Goal: Information Seeking & Learning: Learn about a topic

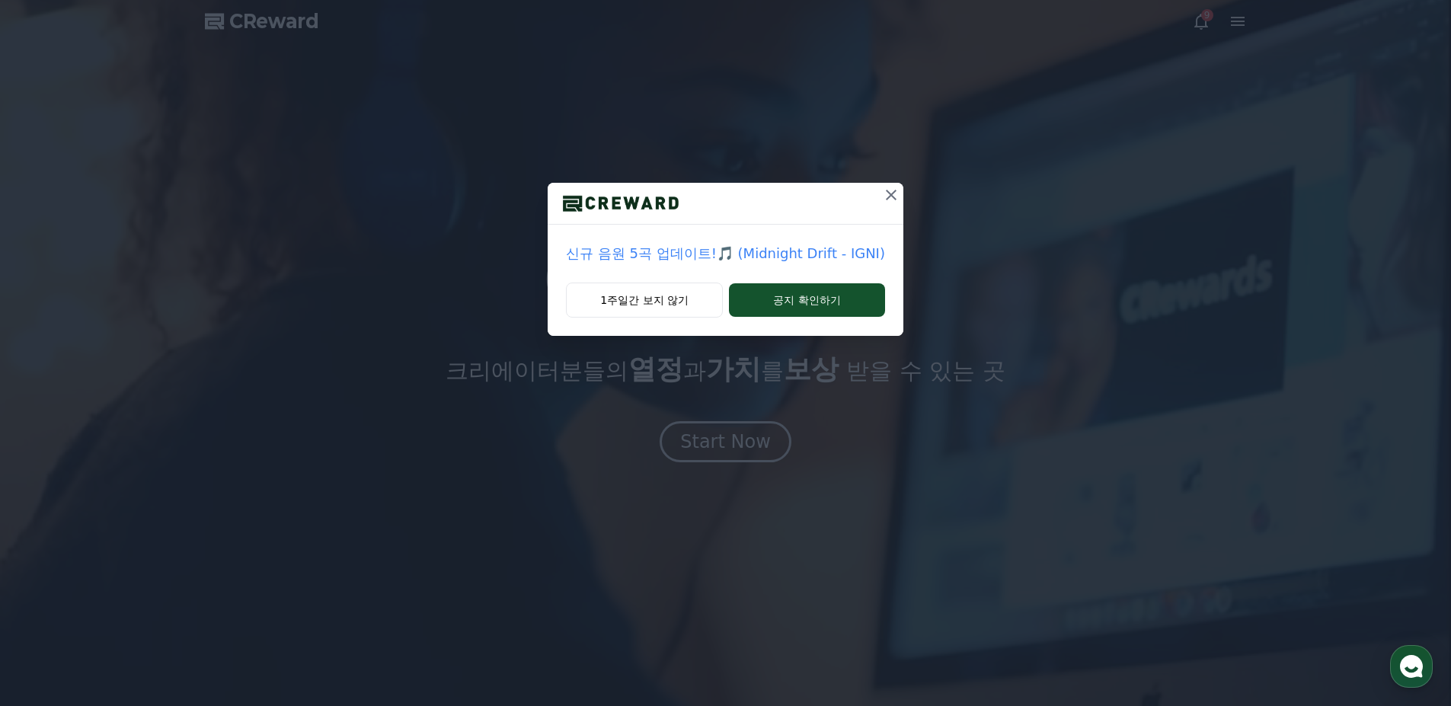
click at [742, 429] on div "신규 음원 5곡 업데이트!🎵 (Midnight Drift - IGNI) 1주일간 보지 않기 공지 확인하기" at bounding box center [725, 353] width 1451 height 706
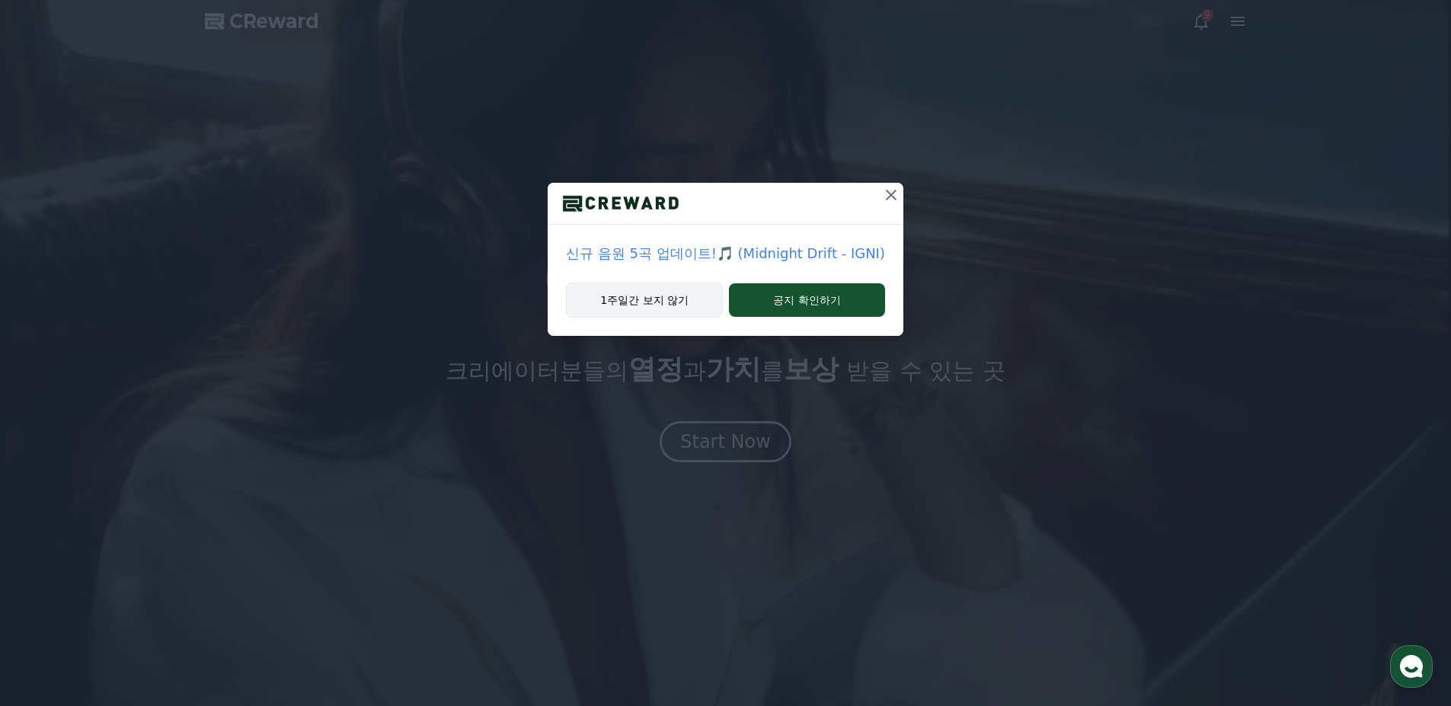
click at [677, 305] on button "1주일간 보지 않기" at bounding box center [644, 299] width 157 height 35
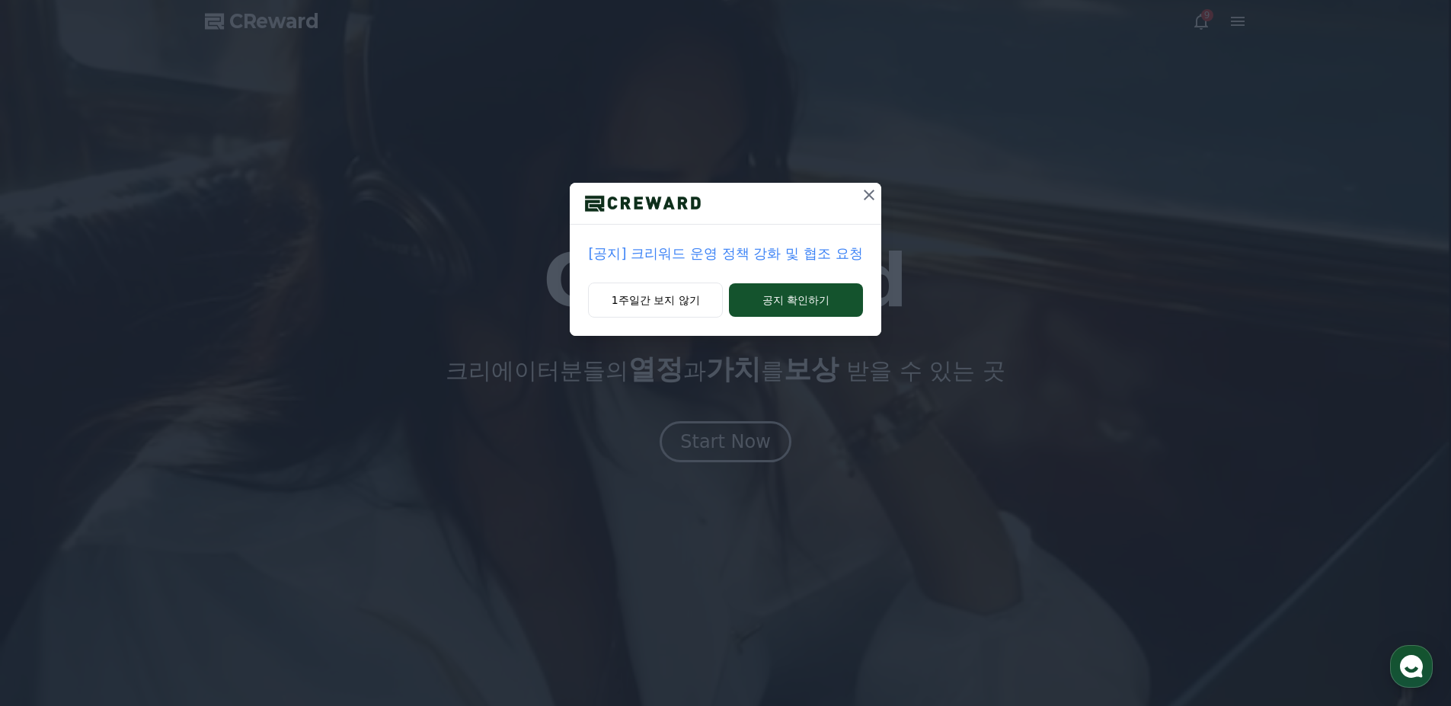
click at [726, 425] on div "[공지] 크리워드 운영 정책 강화 및 협조 요청 1주일간 보지 않기 공지 확인하기" at bounding box center [725, 353] width 1451 height 706
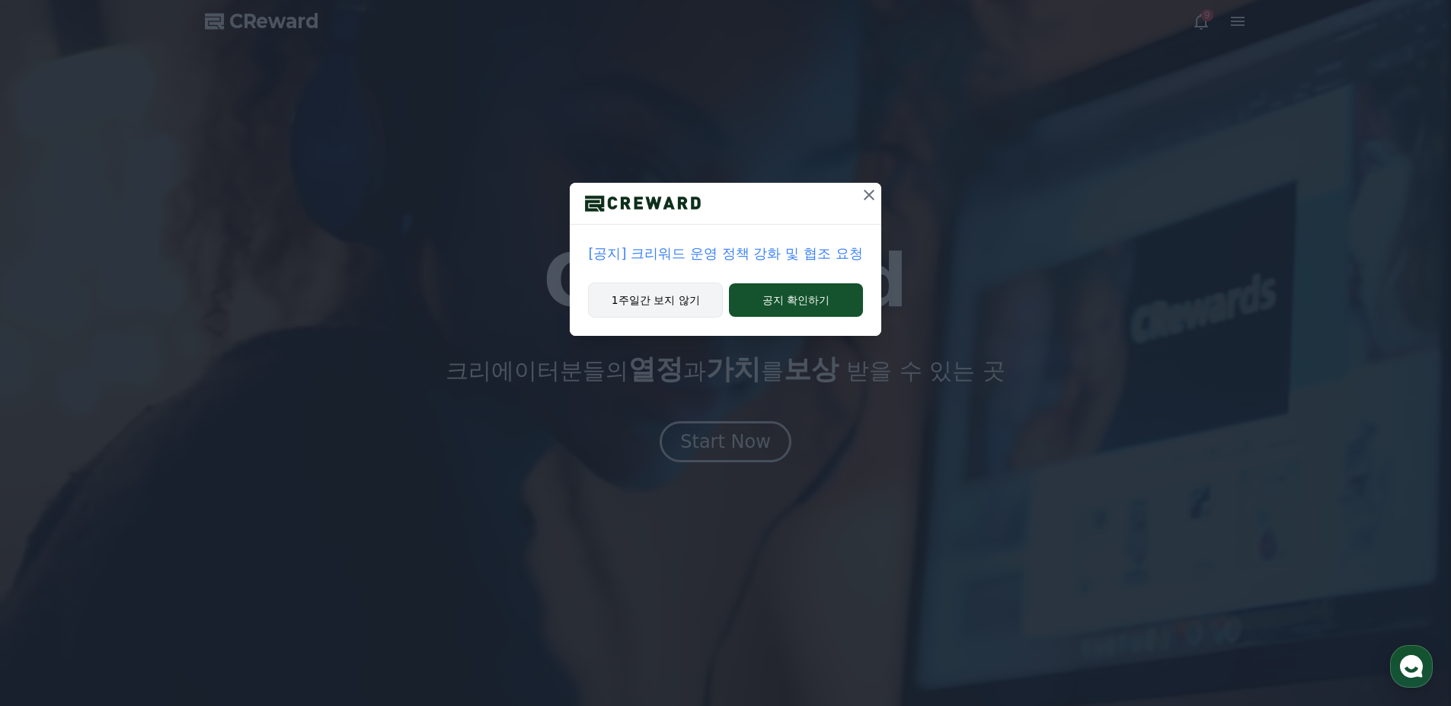
click at [672, 296] on button "1주일간 보지 않기" at bounding box center [655, 299] width 135 height 35
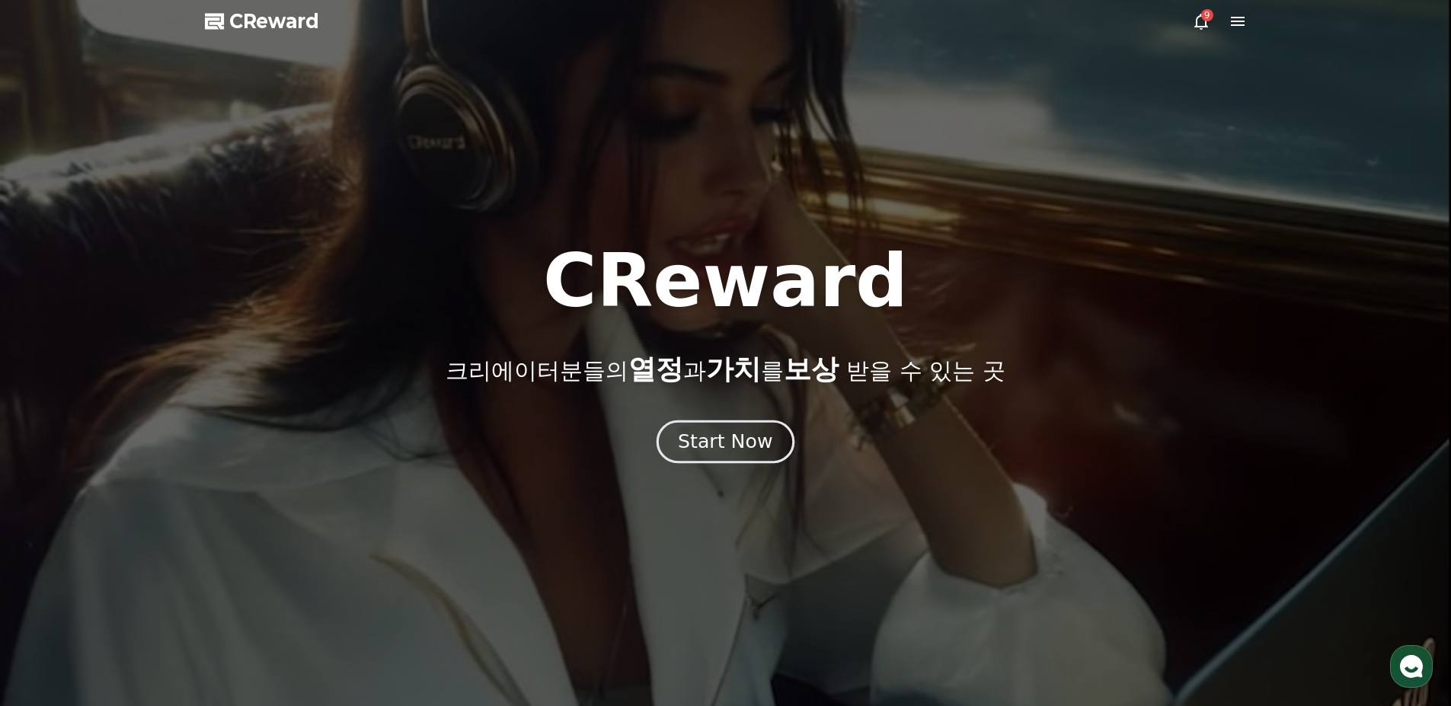
click at [721, 430] on div "Start Now" at bounding box center [725, 442] width 94 height 26
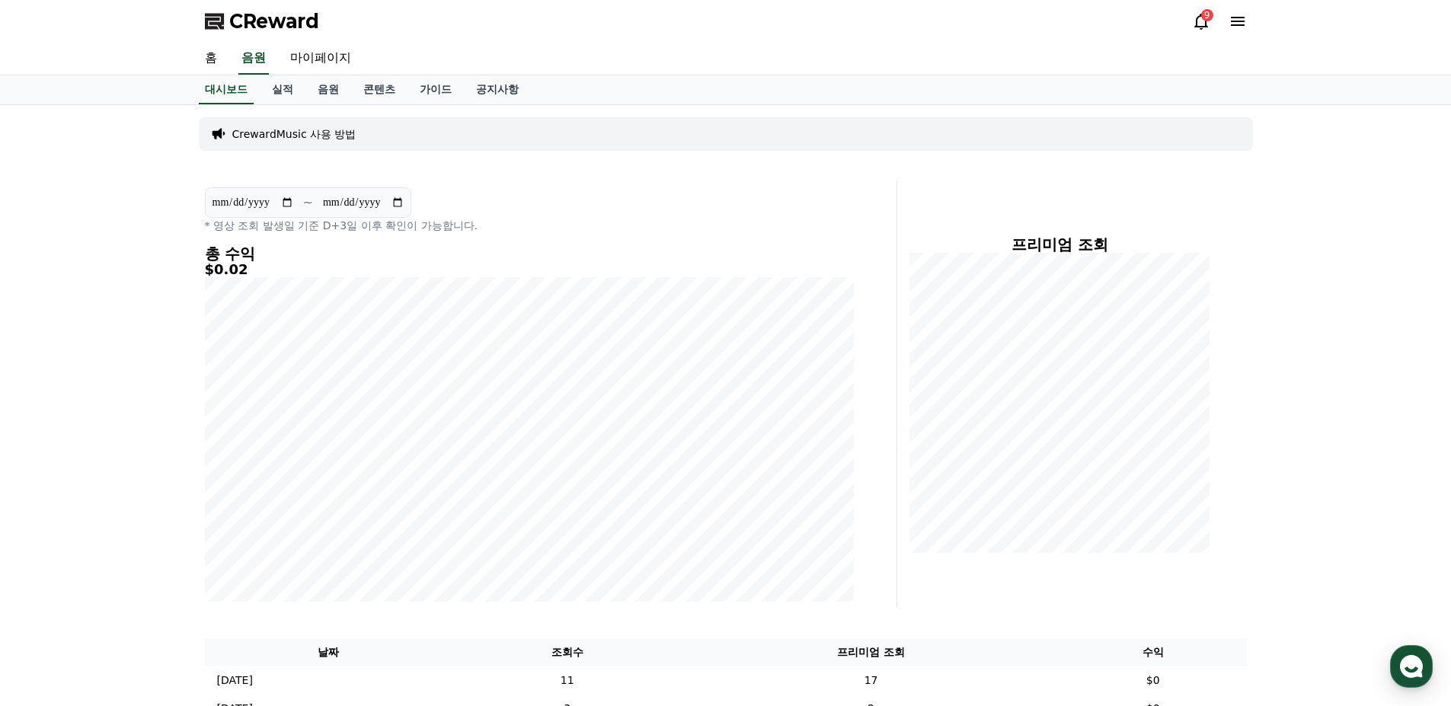
click at [1211, 30] on div "9" at bounding box center [1219, 21] width 55 height 24
click at [1195, 22] on icon at bounding box center [1201, 21] width 18 height 18
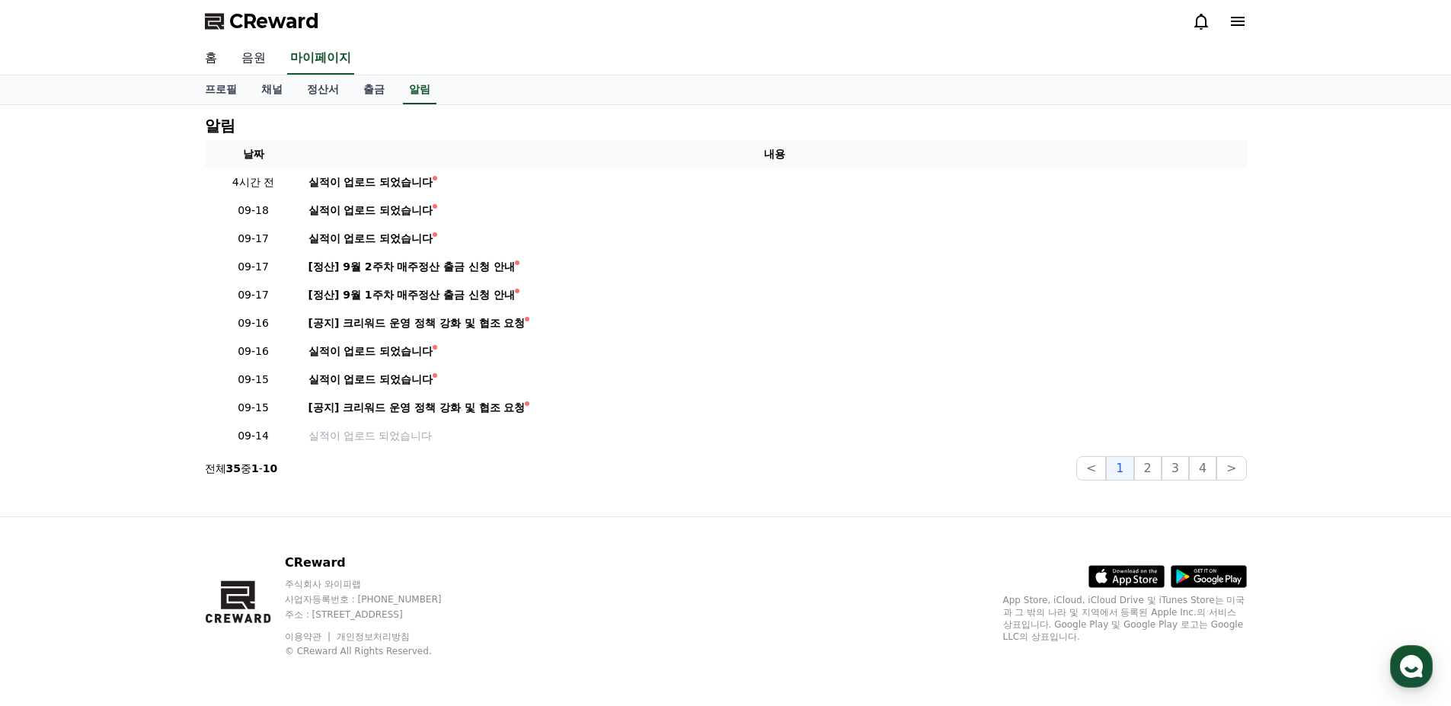
click at [249, 60] on link "음원" at bounding box center [253, 59] width 49 height 32
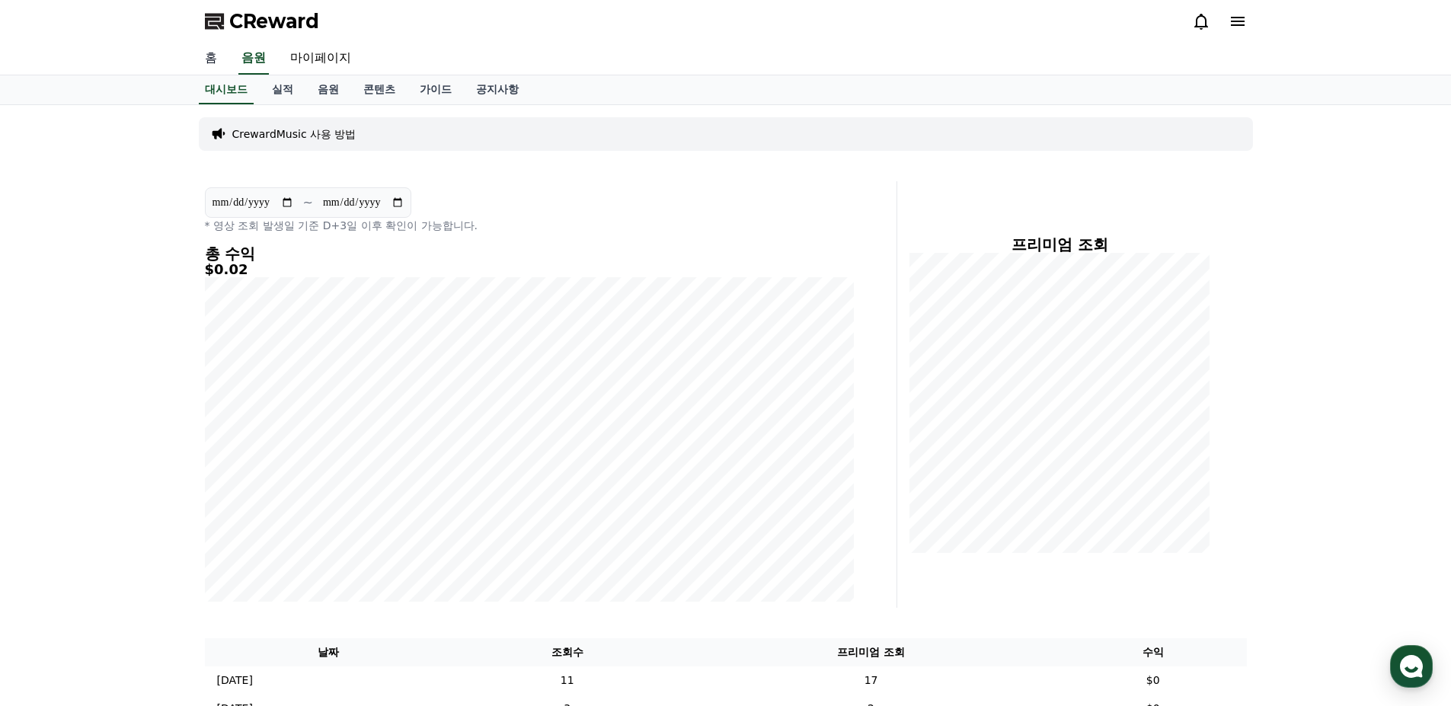
click at [203, 53] on link "홈" at bounding box center [211, 59] width 37 height 32
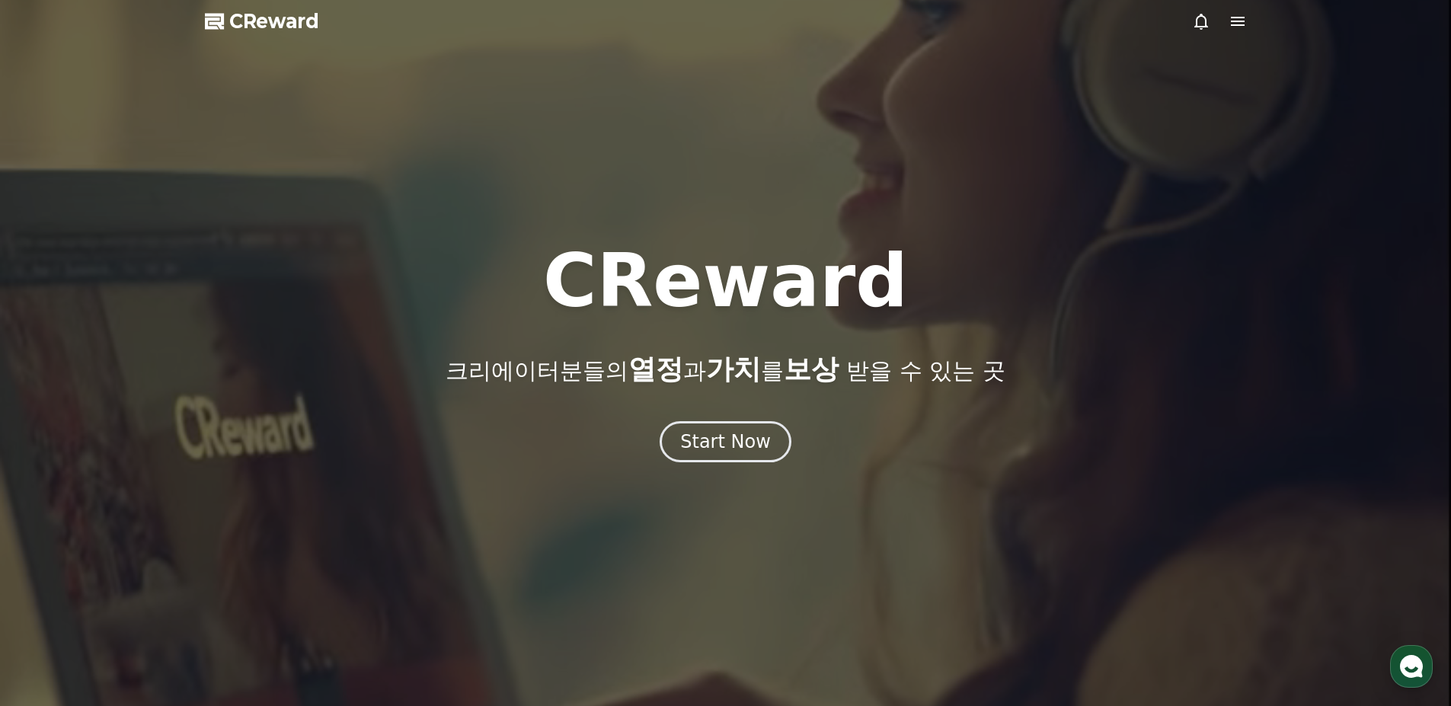
click at [791, 466] on div at bounding box center [725, 353] width 1451 height 706
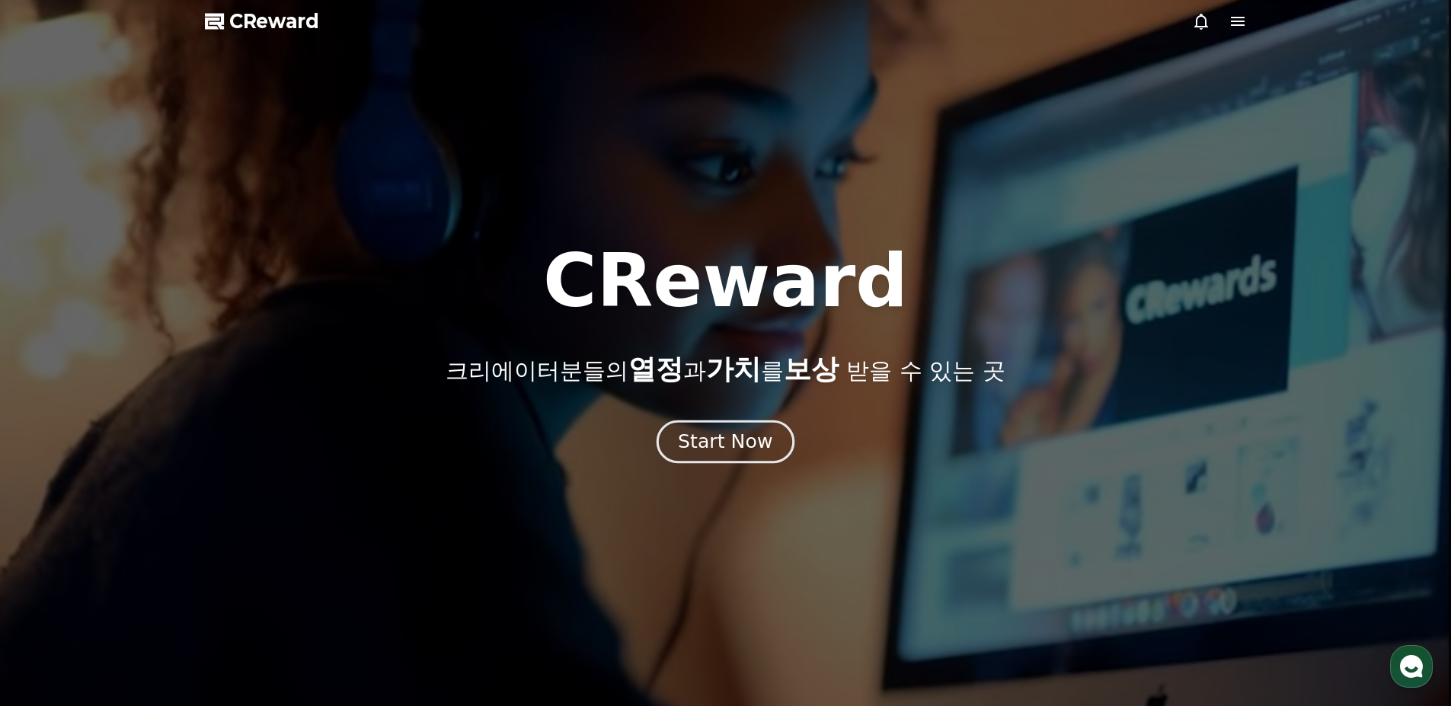
click at [752, 450] on div "Start Now" at bounding box center [725, 442] width 94 height 26
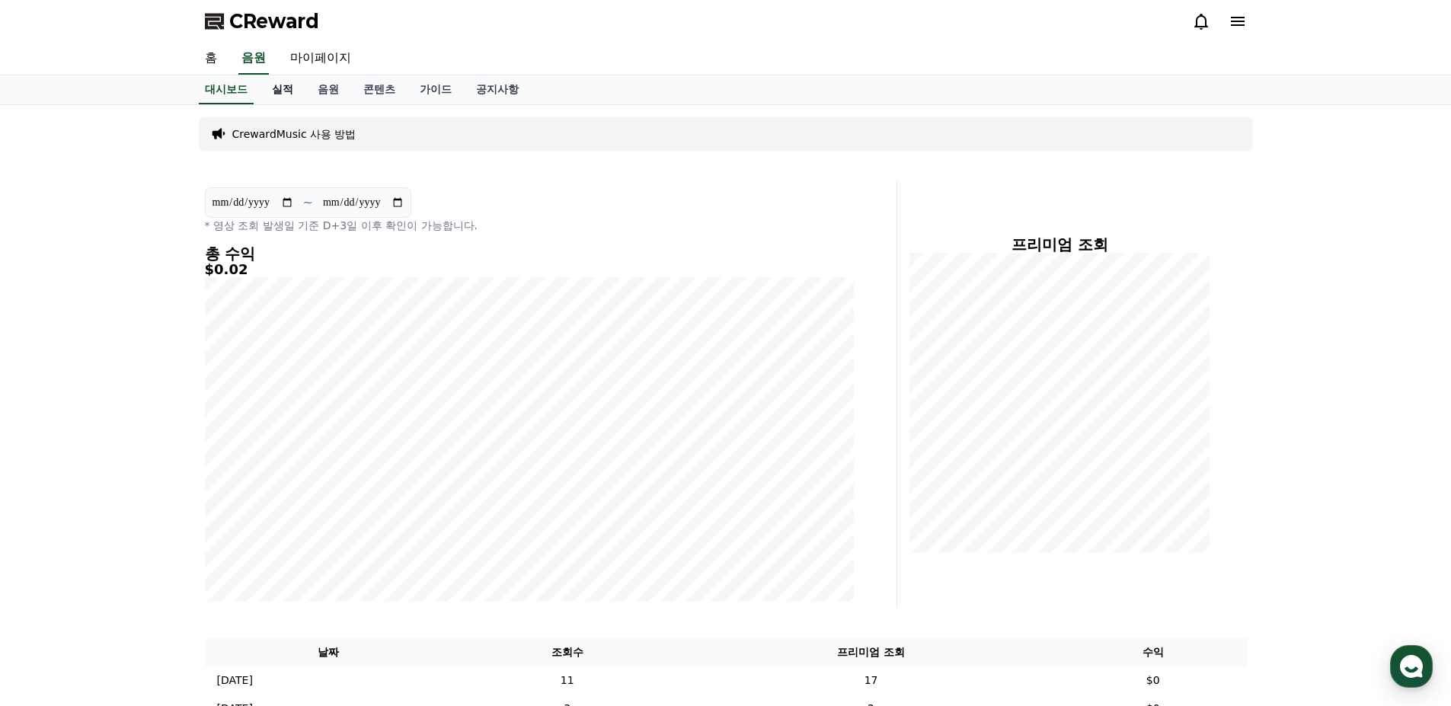
click at [282, 88] on link "실적" at bounding box center [283, 89] width 46 height 29
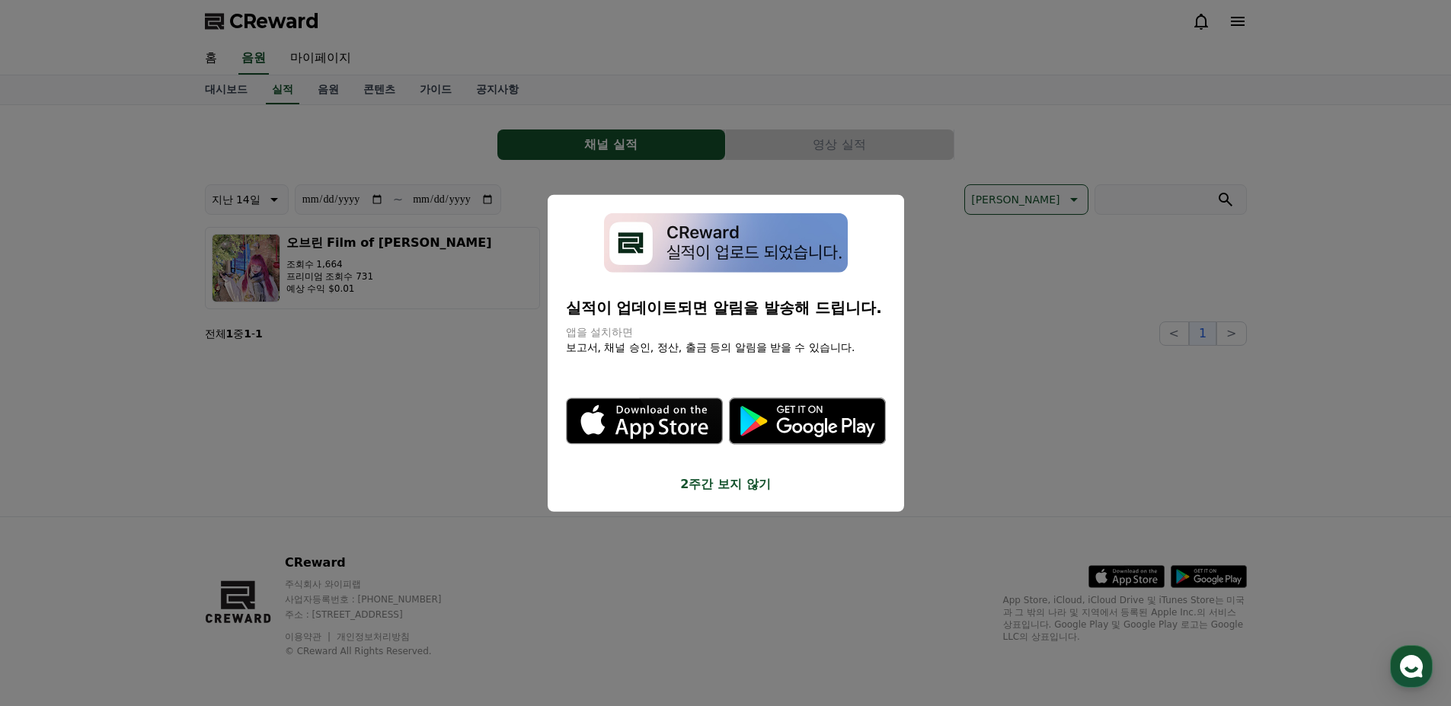
click at [736, 480] on button "2주간 보지 않기" at bounding box center [726, 484] width 320 height 18
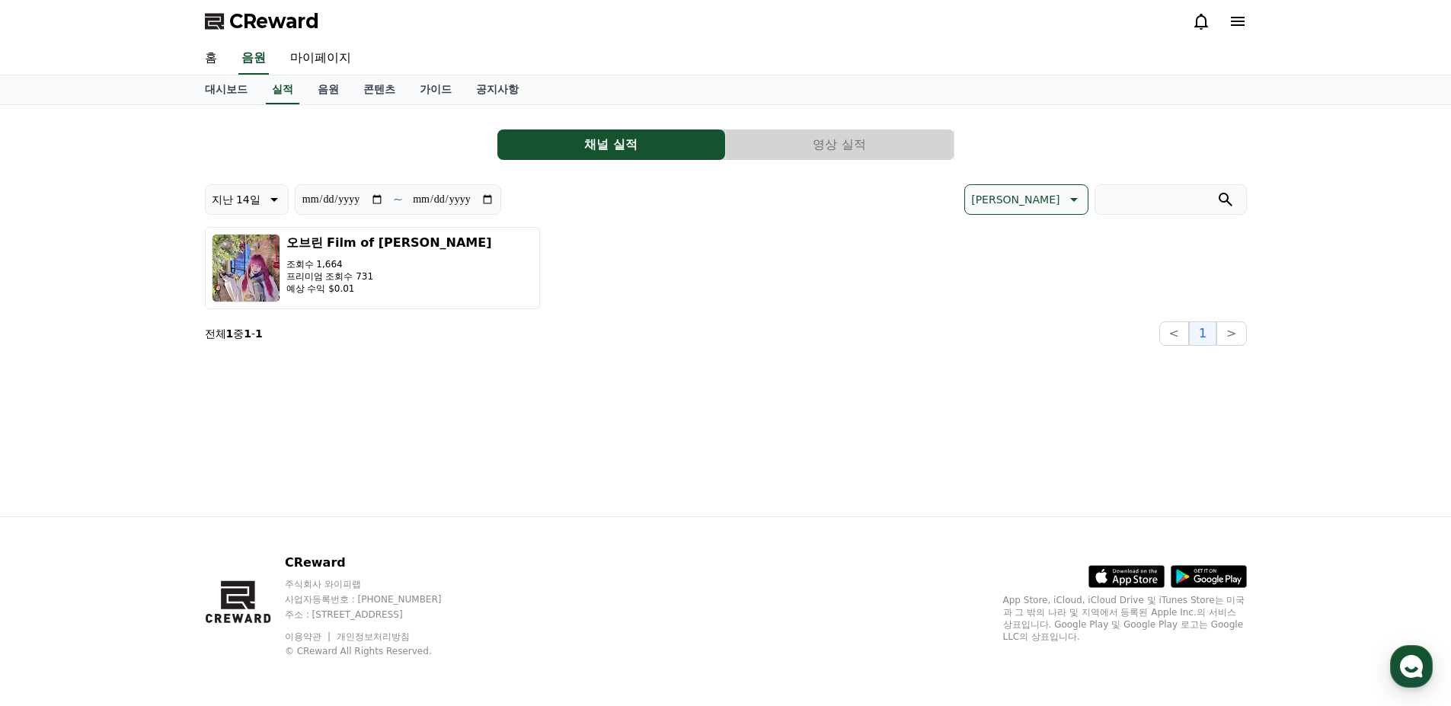
click at [398, 414] on div "**********" at bounding box center [726, 310] width 1066 height 411
click at [324, 94] on link "음원" at bounding box center [328, 89] width 46 height 29
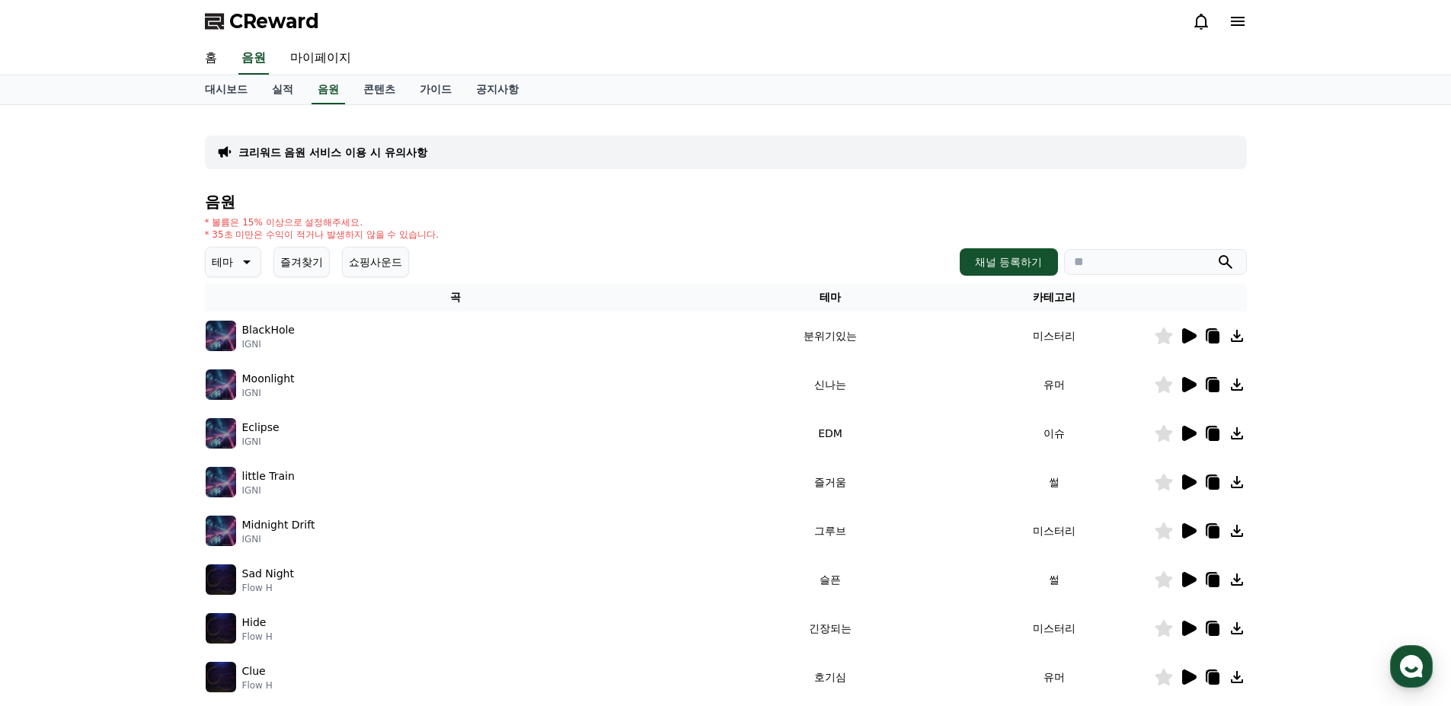
click at [1186, 387] on icon at bounding box center [1189, 384] width 14 height 15
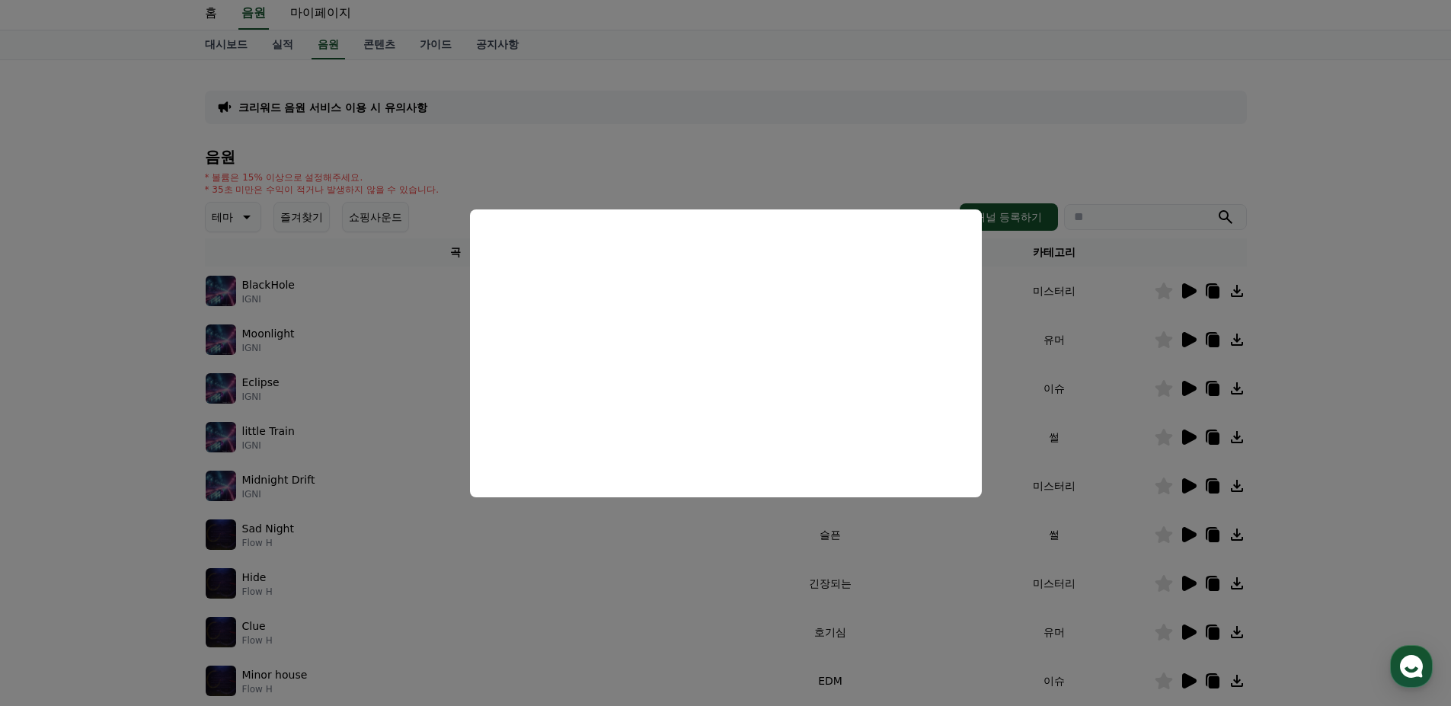
scroll to position [76, 0]
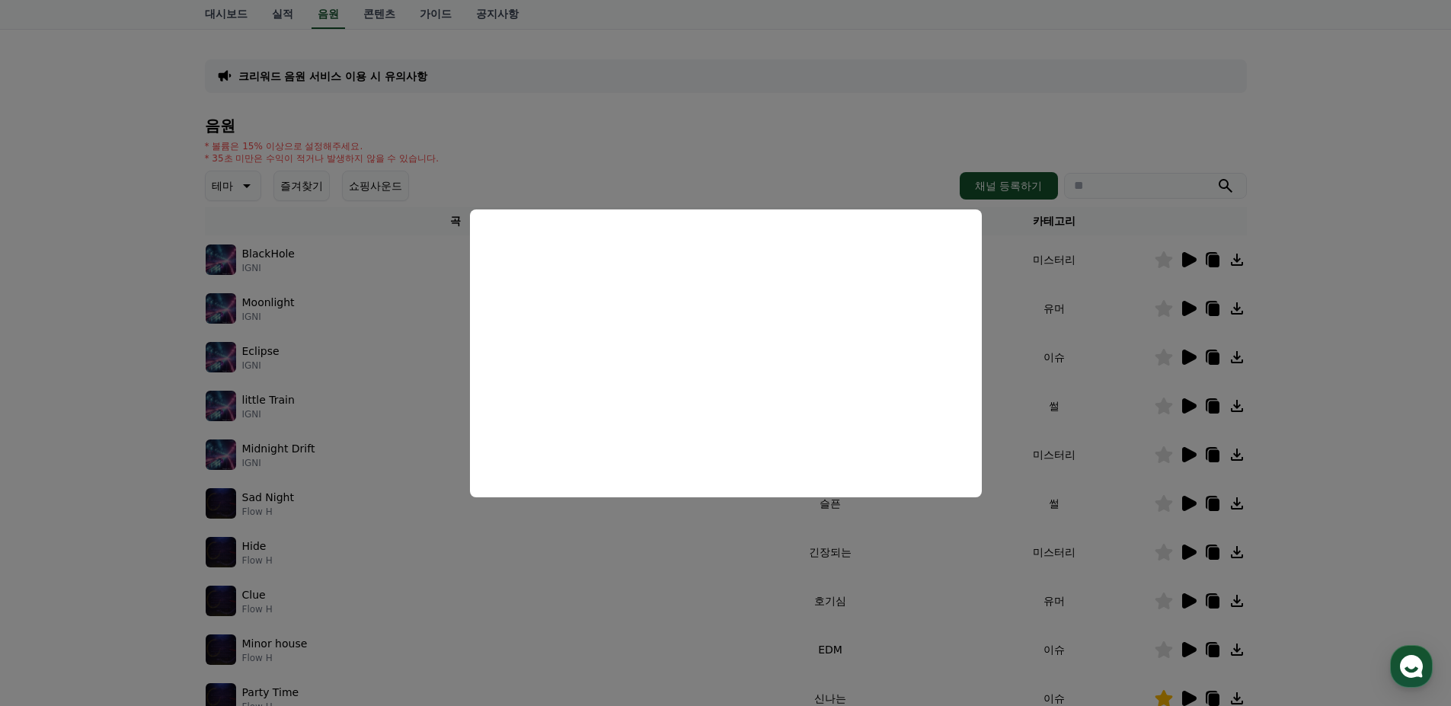
click at [940, 106] on button "close modal" at bounding box center [725, 353] width 1451 height 706
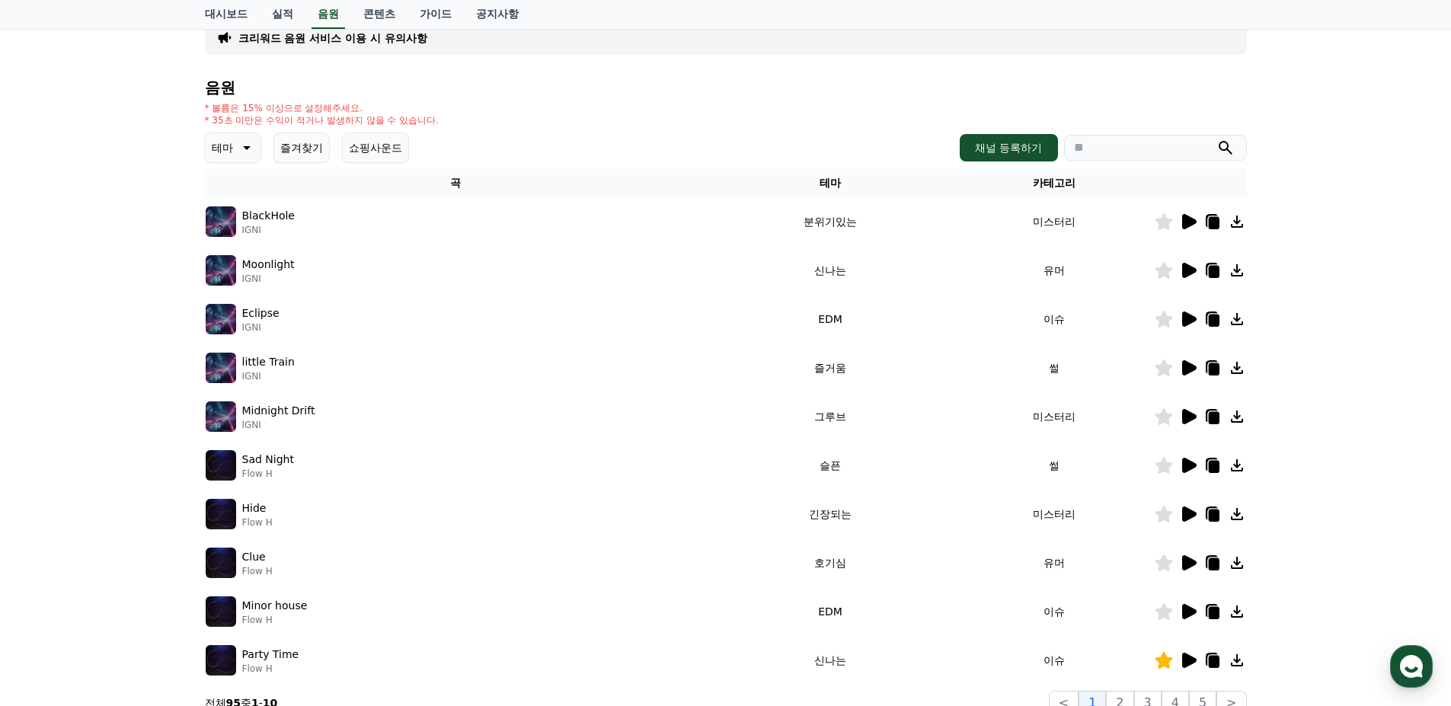
scroll to position [152, 0]
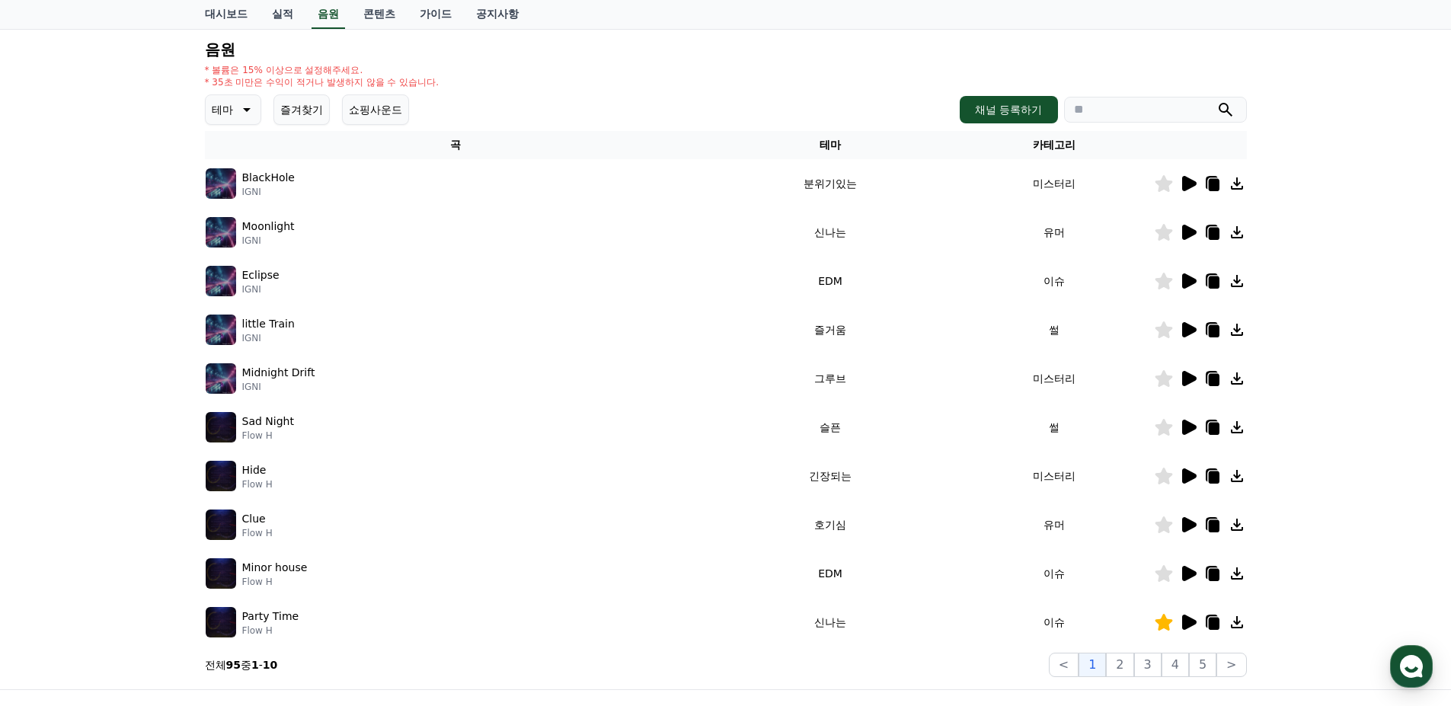
click at [1186, 182] on icon at bounding box center [1189, 183] width 14 height 15
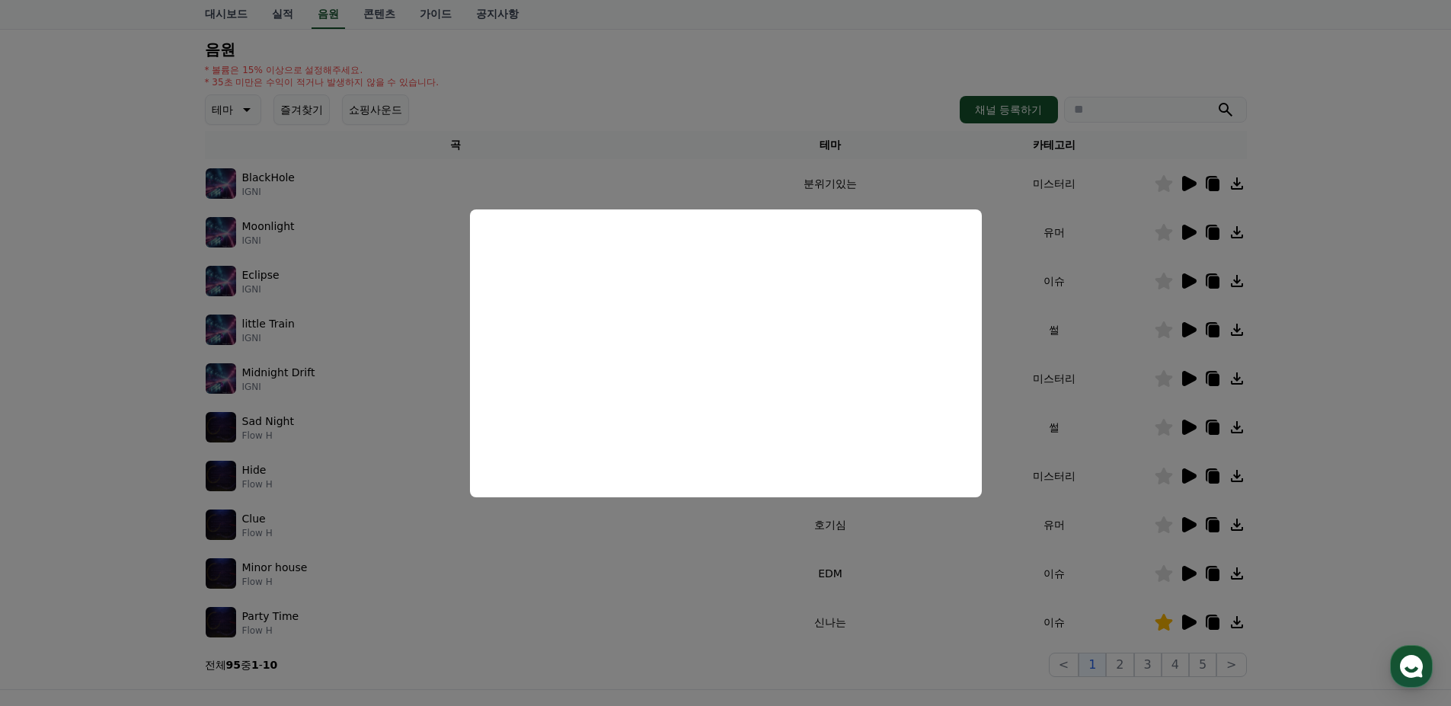
click at [1355, 235] on button "close modal" at bounding box center [725, 353] width 1451 height 706
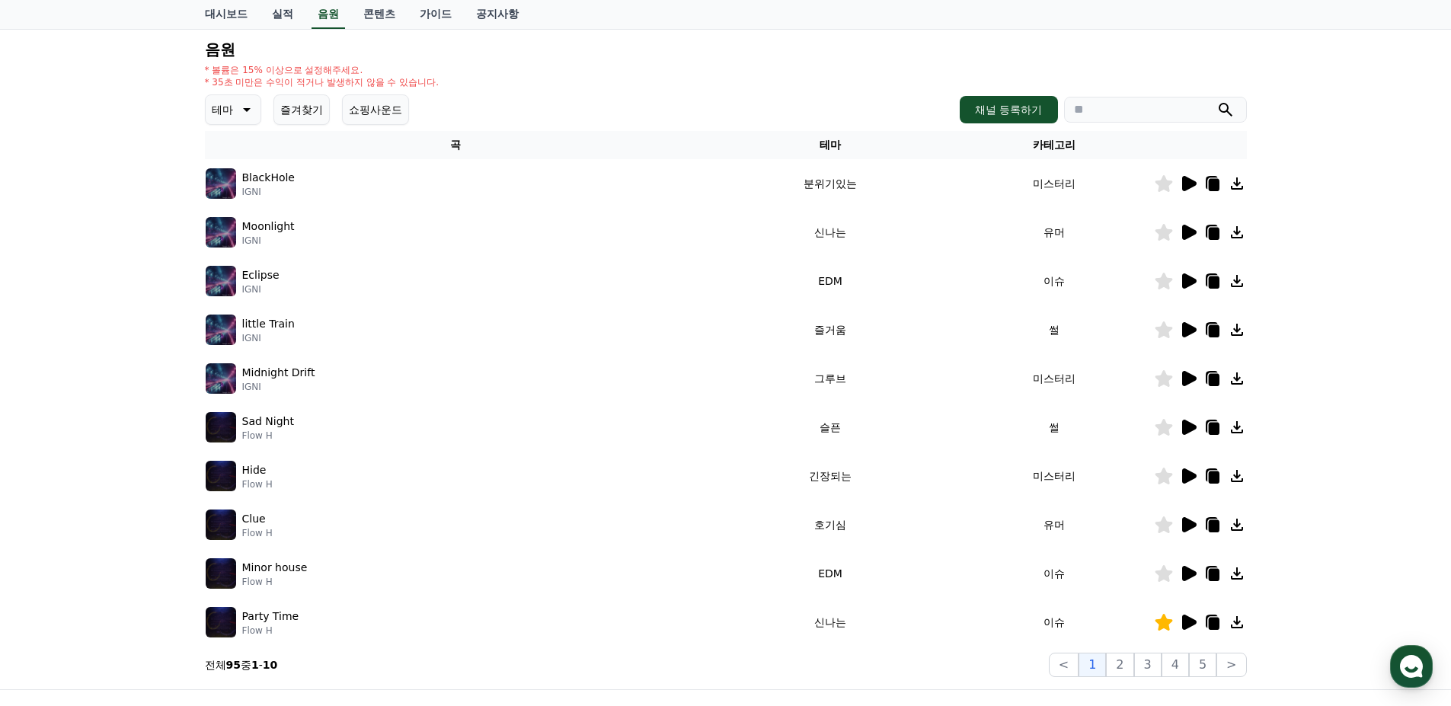
click at [235, 110] on button "테마" at bounding box center [233, 109] width 56 height 30
click at [235, 231] on button "호기심" at bounding box center [229, 229] width 44 height 34
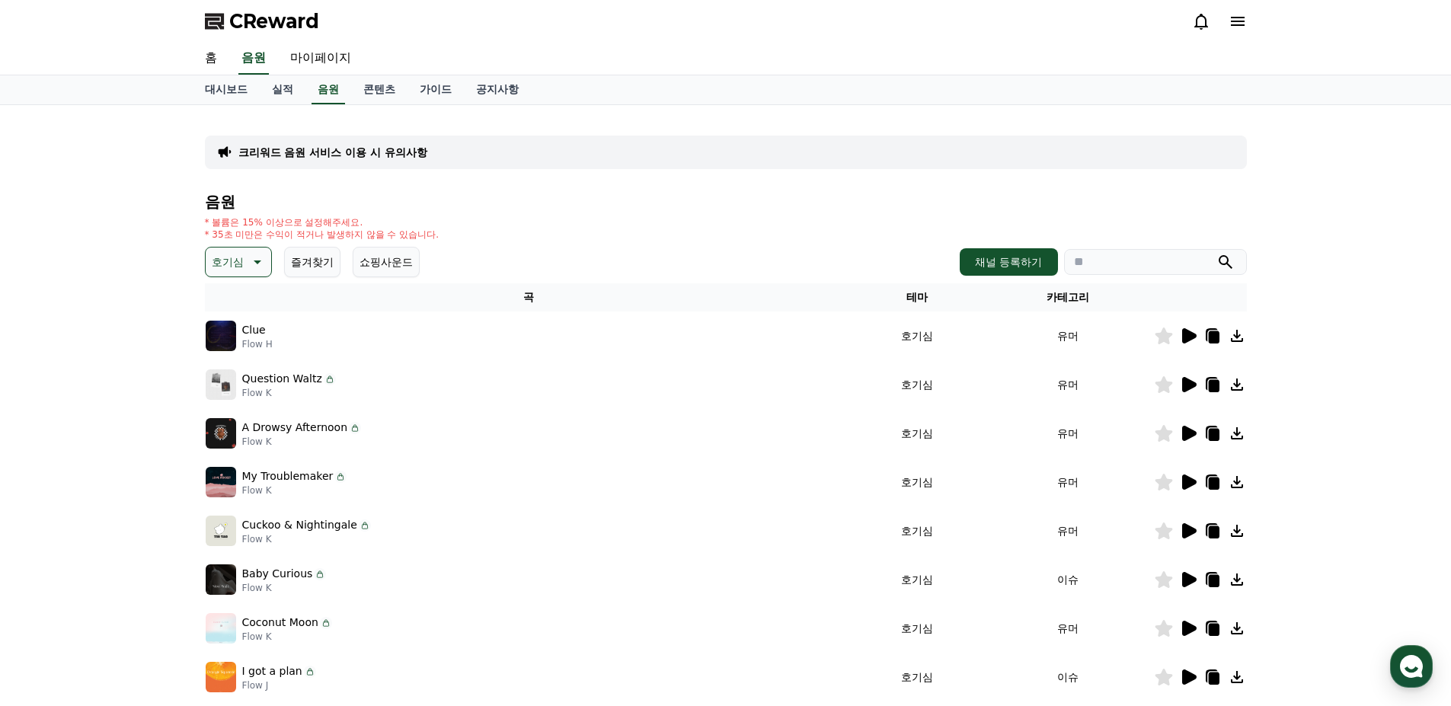
click at [1187, 337] on icon at bounding box center [1189, 335] width 14 height 15
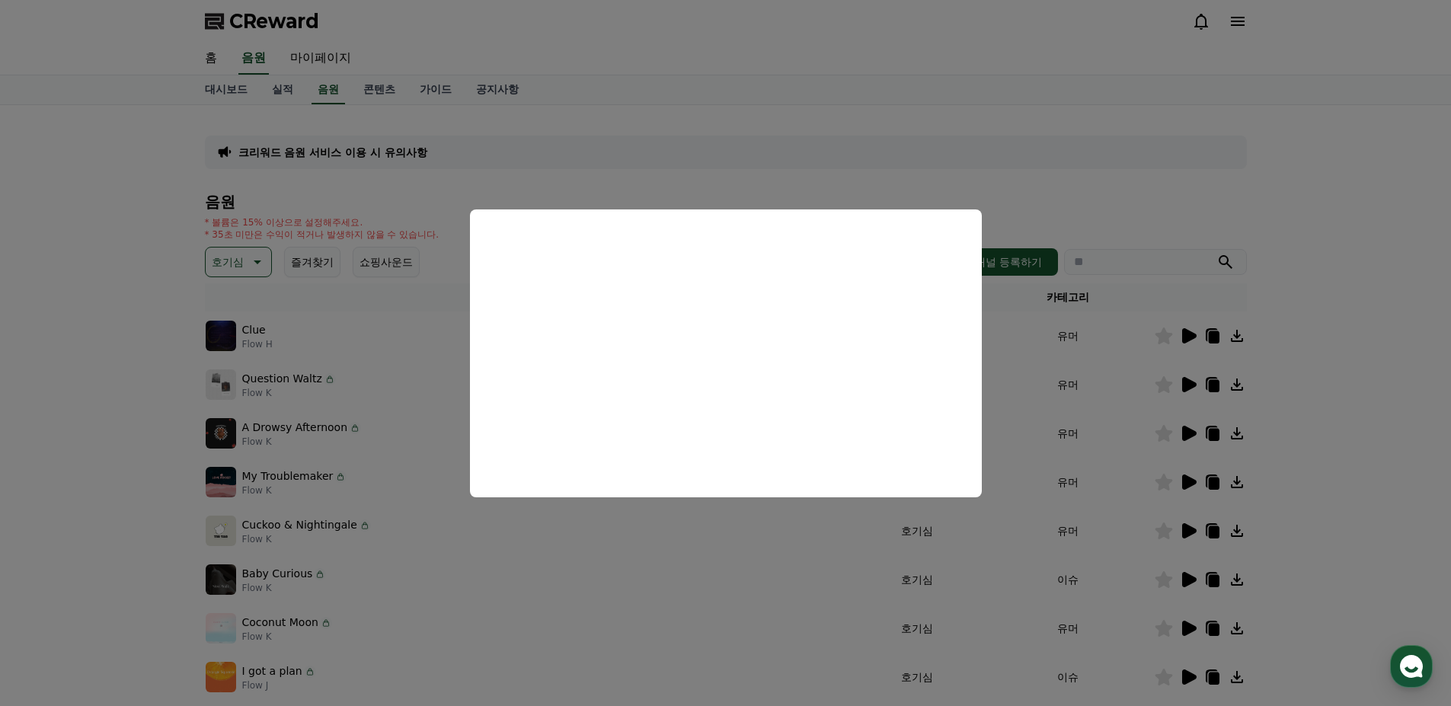
click at [1220, 212] on button "close modal" at bounding box center [725, 353] width 1451 height 706
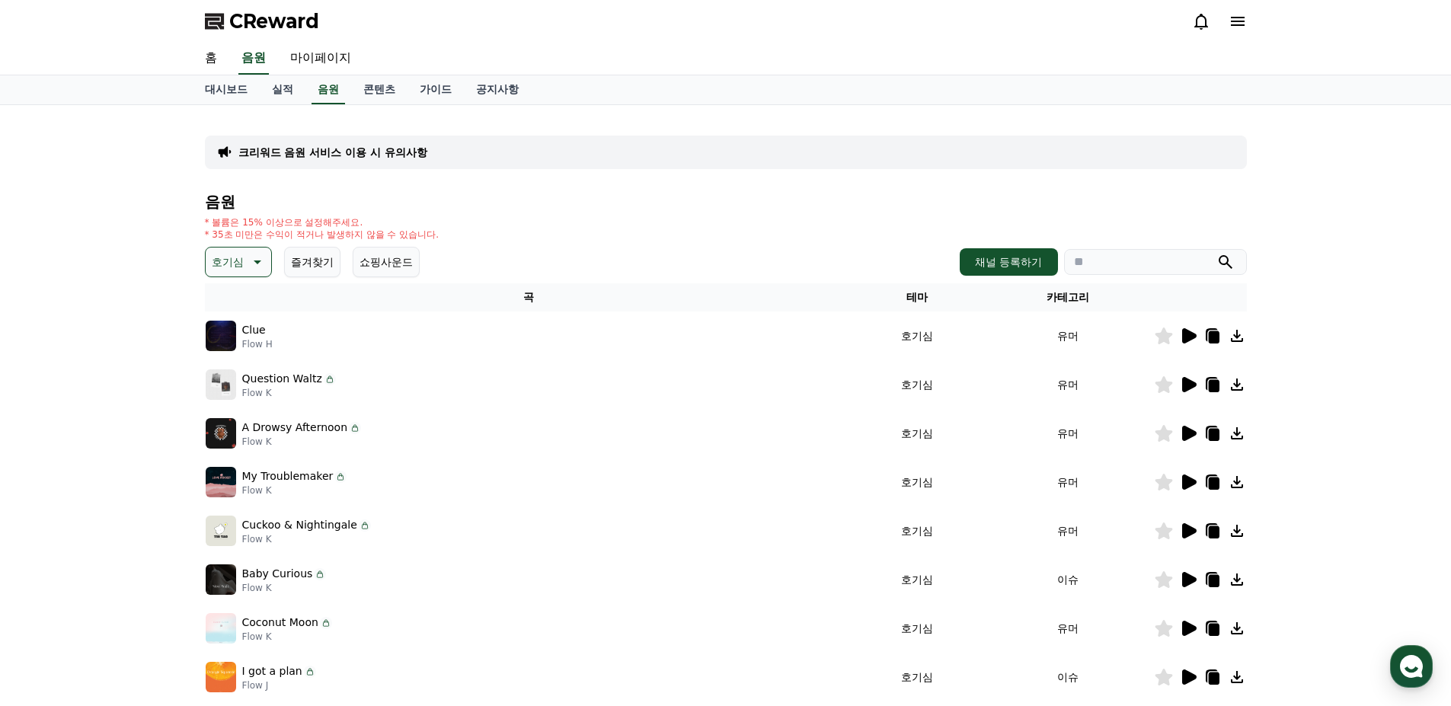
click at [1191, 431] on icon at bounding box center [1189, 433] width 14 height 15
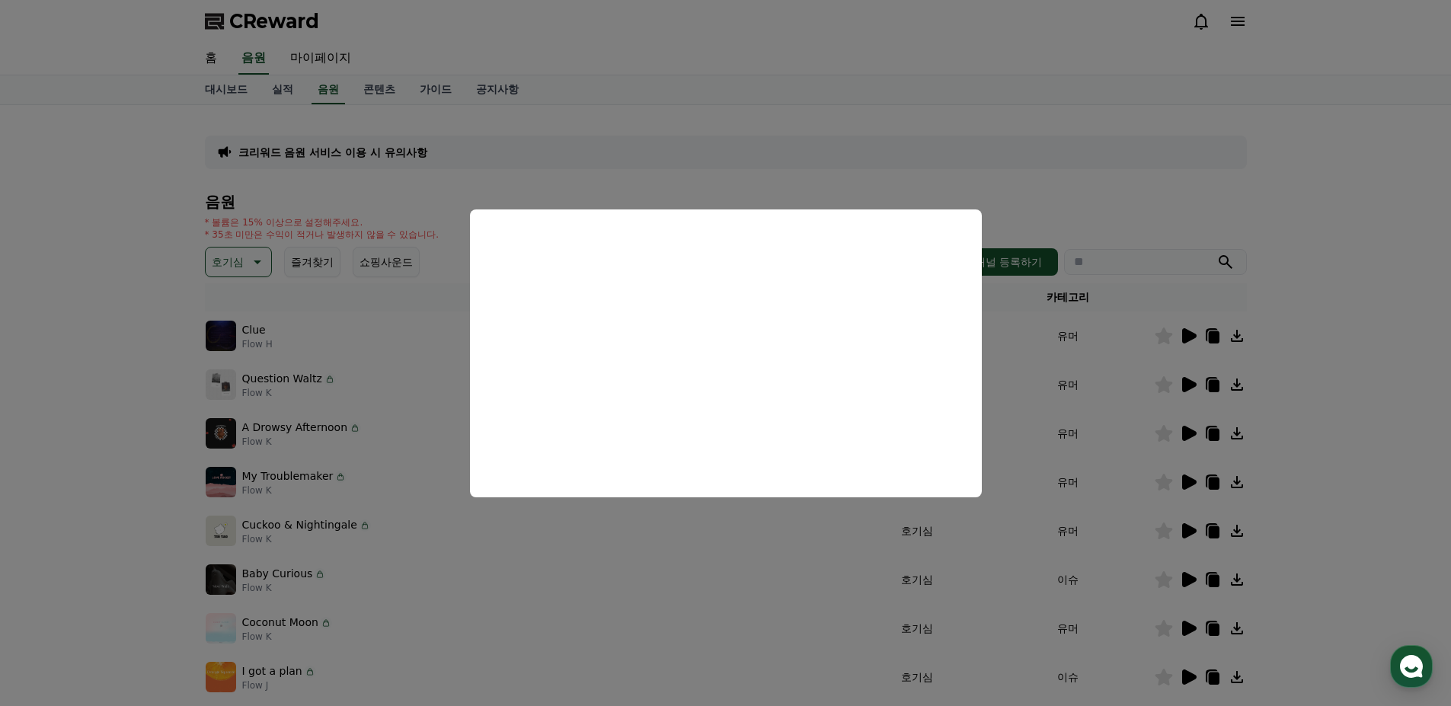
click at [1304, 244] on button "close modal" at bounding box center [725, 353] width 1451 height 706
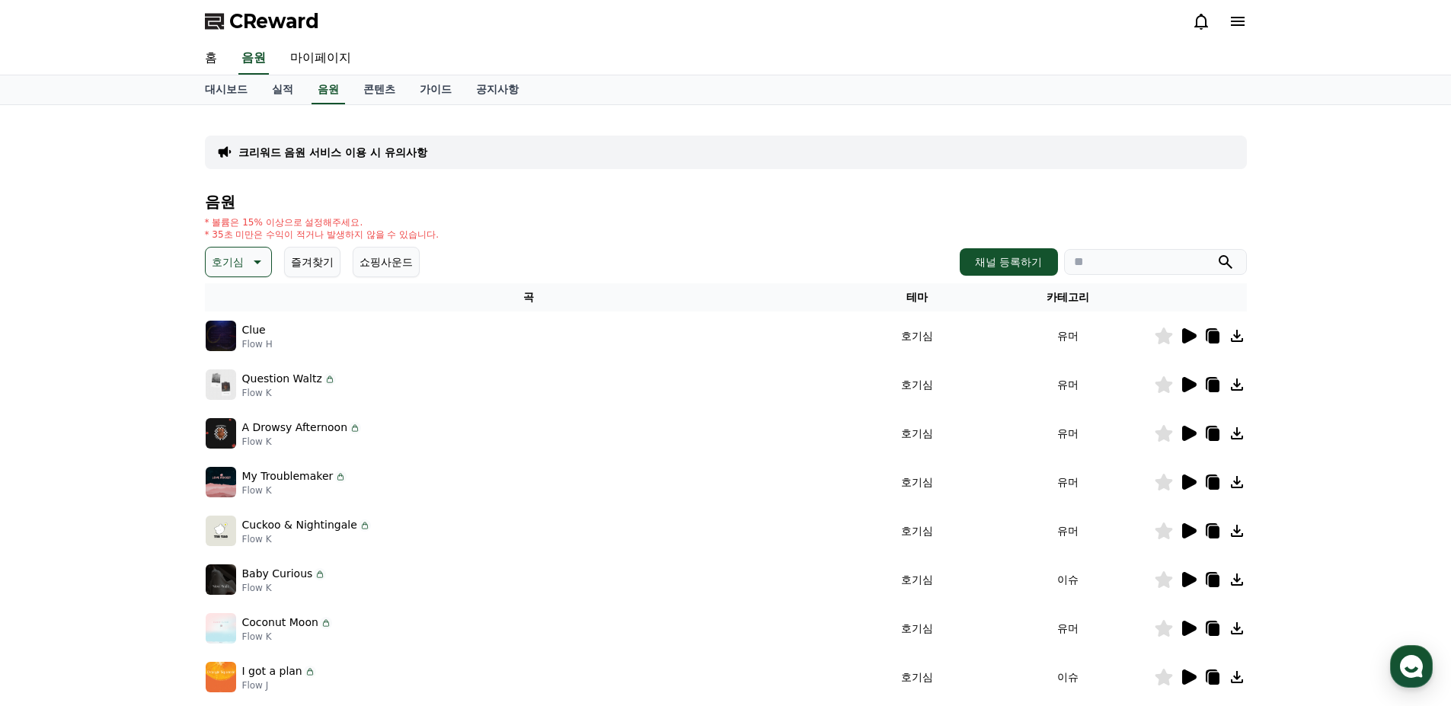
click at [1217, 436] on icon at bounding box center [1213, 435] width 11 height 12
